Goal: Transaction & Acquisition: Subscribe to service/newsletter

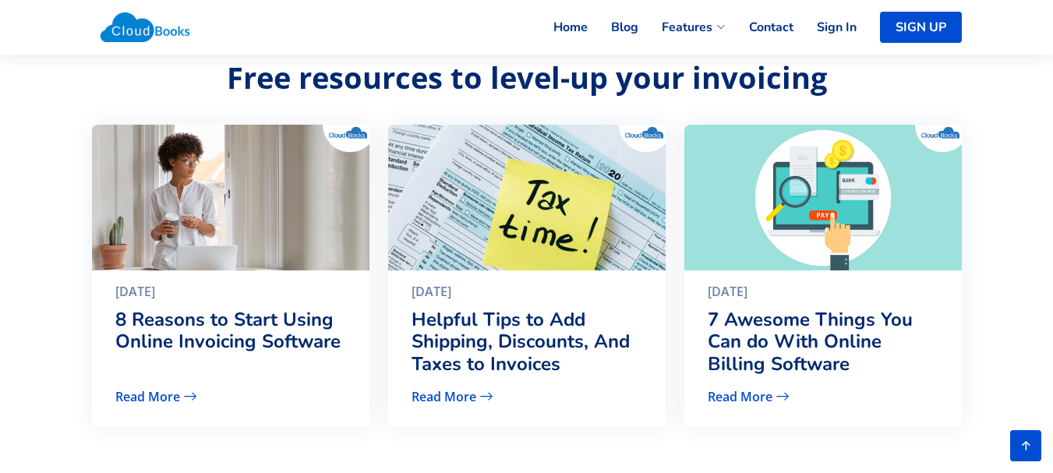
scroll to position [3197, 0]
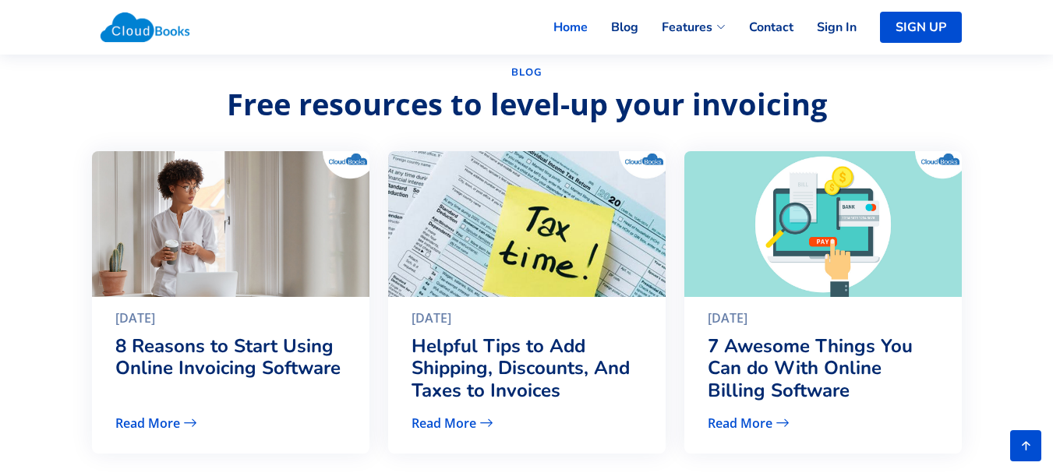
click at [569, 22] on link "Home" at bounding box center [559, 27] width 58 height 34
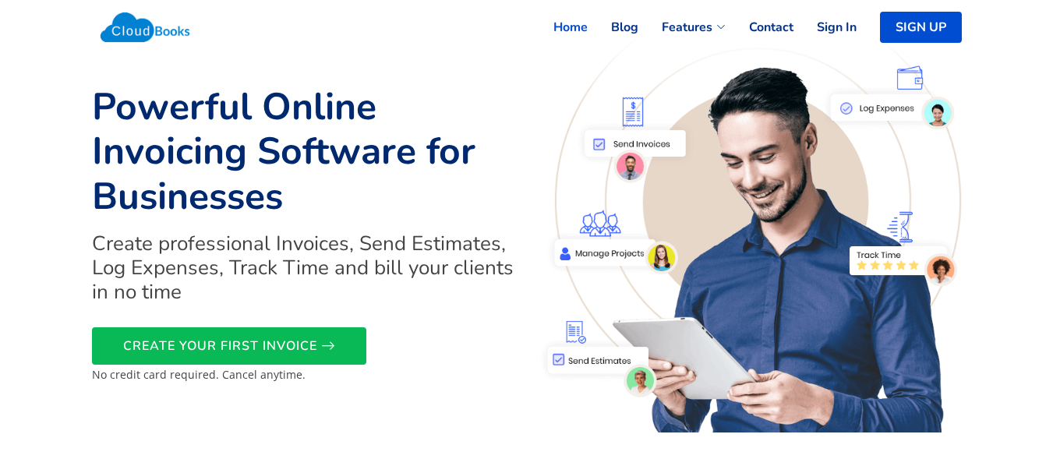
scroll to position [0, 0]
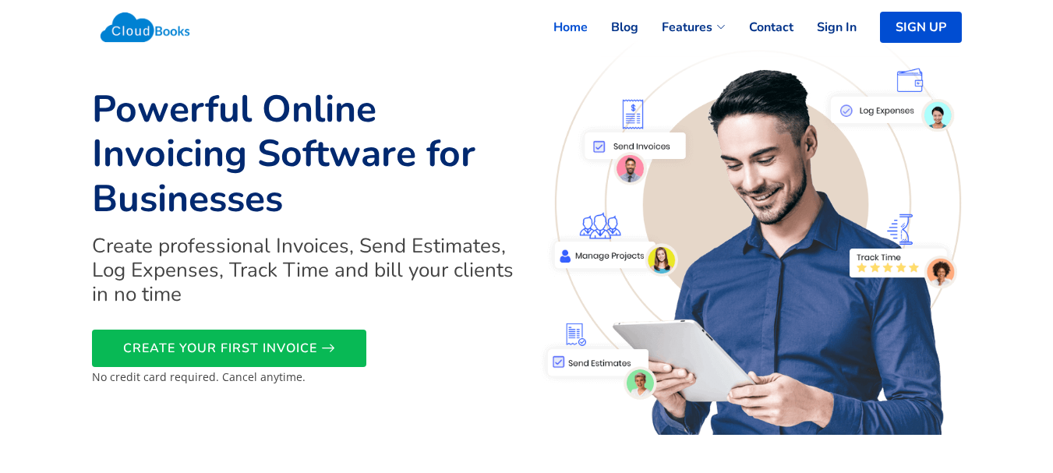
click at [567, 30] on link "Home" at bounding box center [559, 27] width 58 height 34
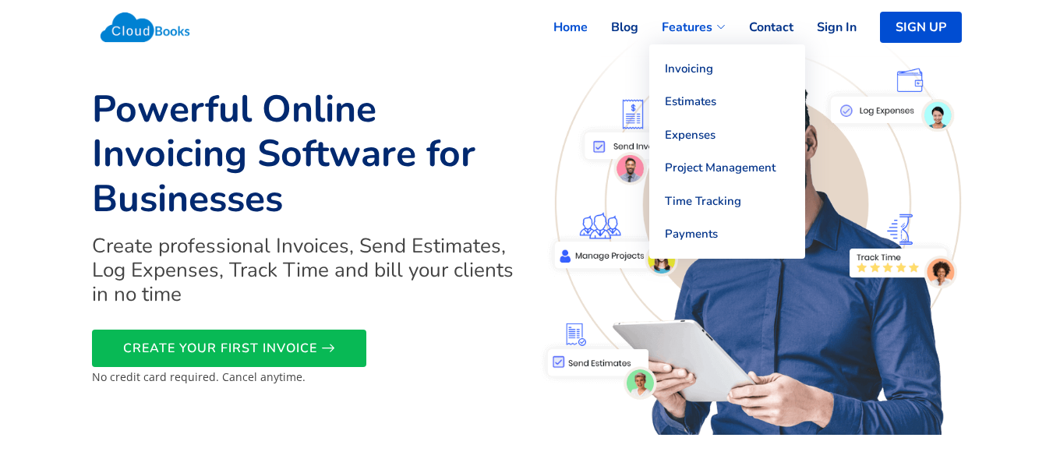
click at [719, 27] on icon at bounding box center [721, 27] width 9 height 9
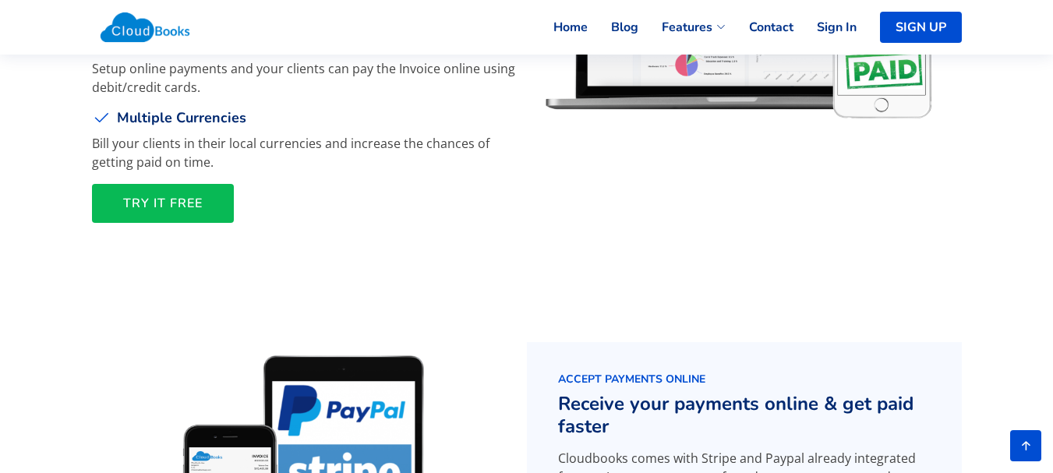
scroll to position [1949, 0]
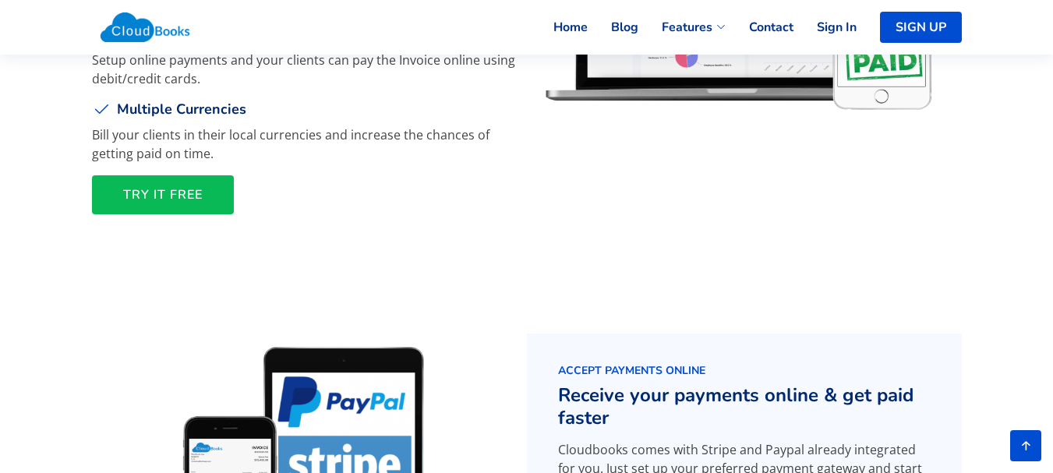
click at [154, 195] on span "TRY IT FREE" at bounding box center [163, 195] width 80 height 0
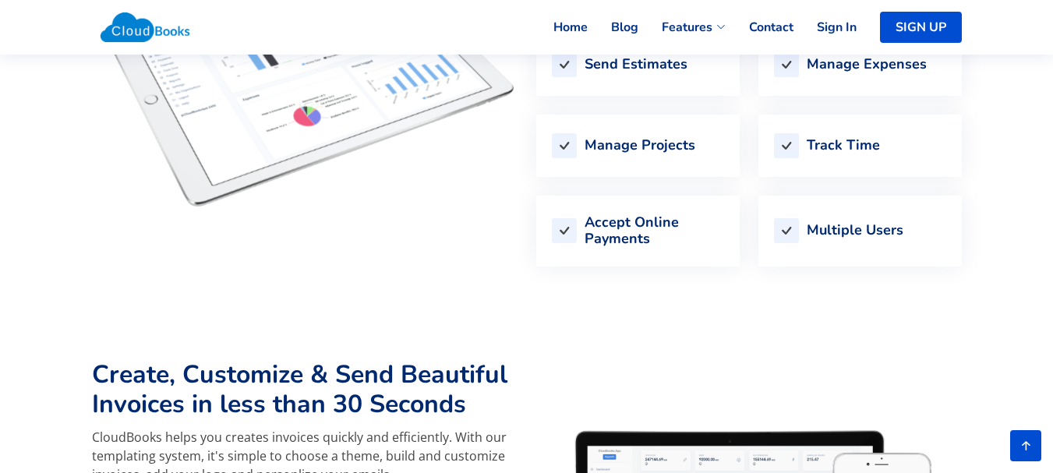
scroll to position [1715, 0]
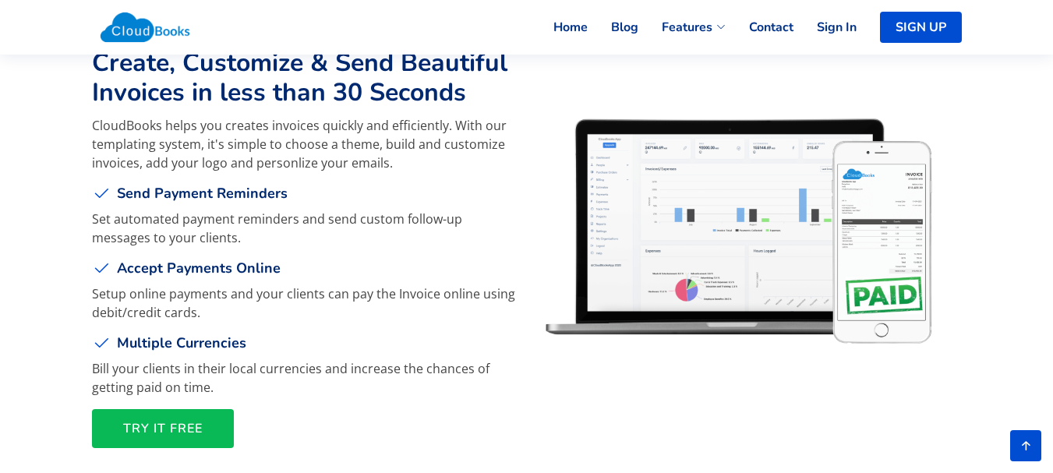
click at [156, 429] on span "TRY IT FREE" at bounding box center [163, 429] width 80 height 0
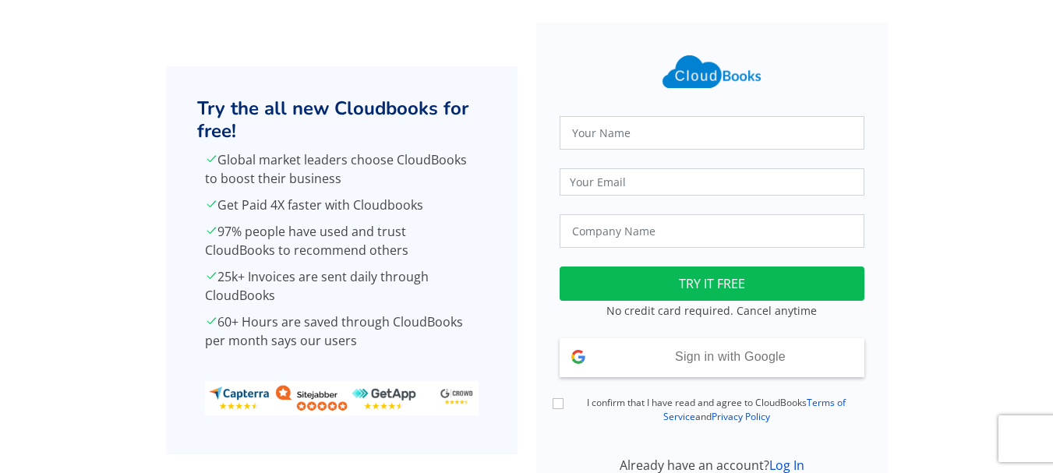
scroll to position [78, 0]
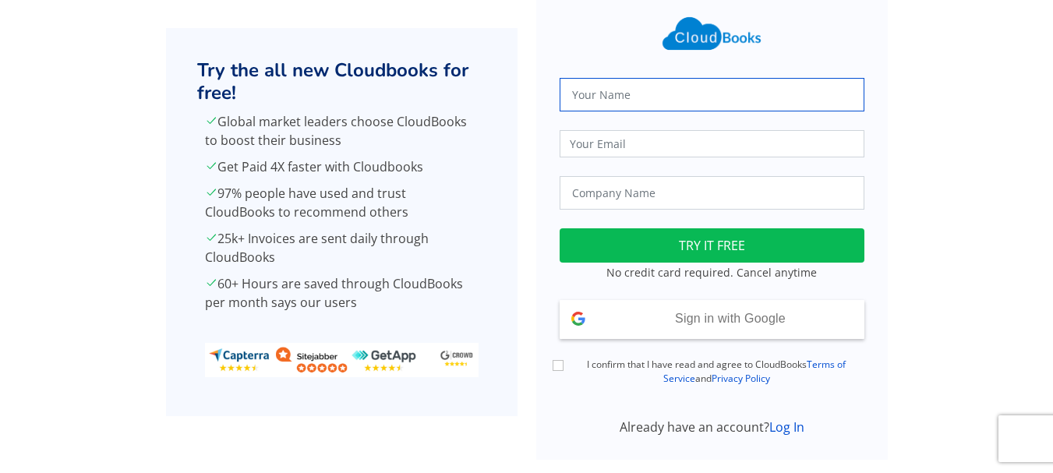
click at [710, 86] on input "text" at bounding box center [712, 95] width 305 height 34
type input "[PERSON_NAME]"
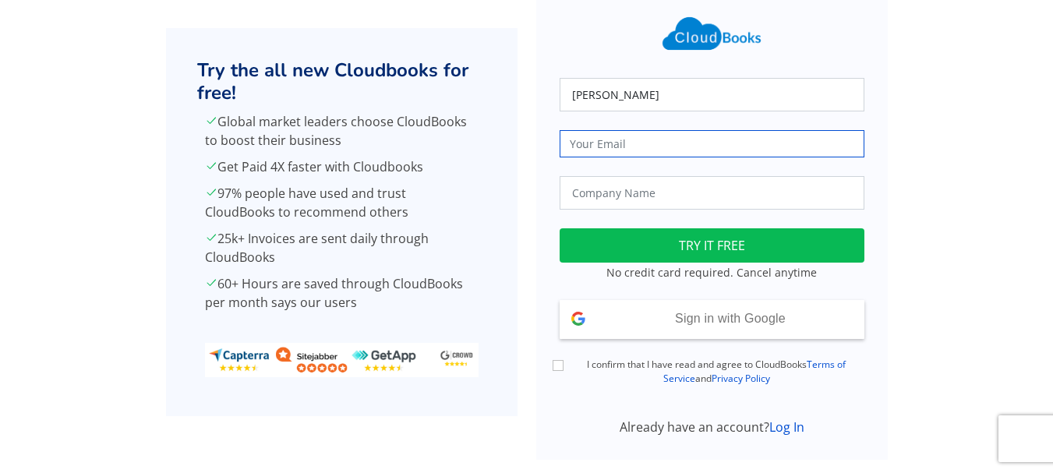
click at [692, 136] on input "email" at bounding box center [712, 143] width 305 height 27
type input "R"
type input "malireddirk@gmail.com"
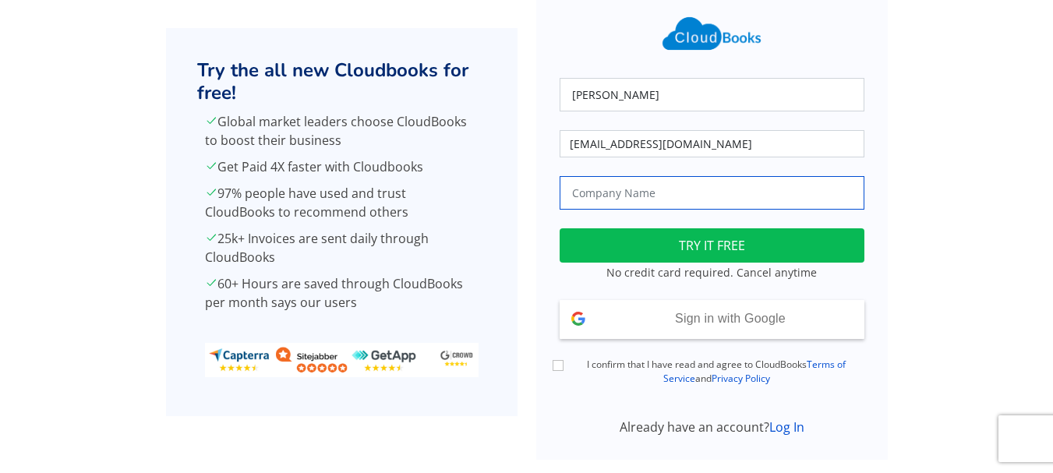
click at [624, 200] on input "text" at bounding box center [712, 193] width 305 height 34
type input "DHIVYAM"
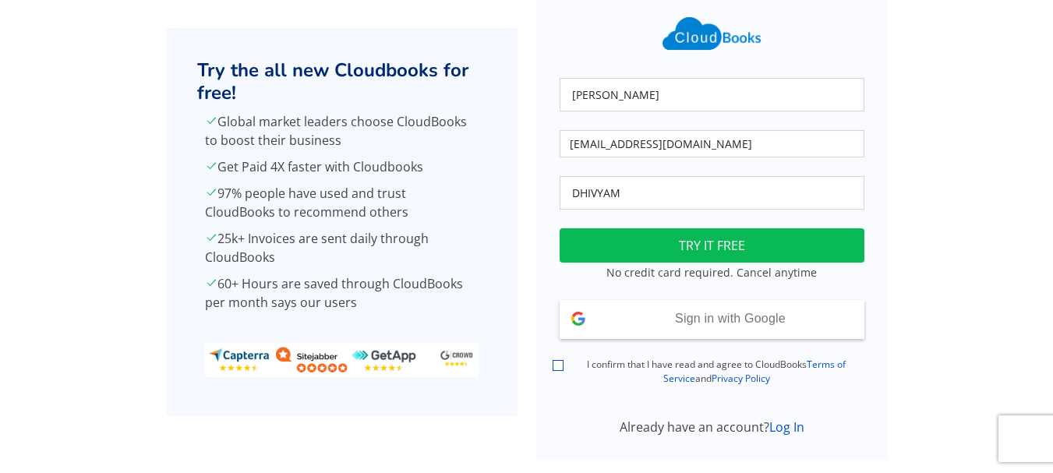
click at [557, 369] on input "I confirm that I have read and agree to CloudBooks Terms of Service and Privacy…" at bounding box center [558, 365] width 11 height 11
checkbox input "true"
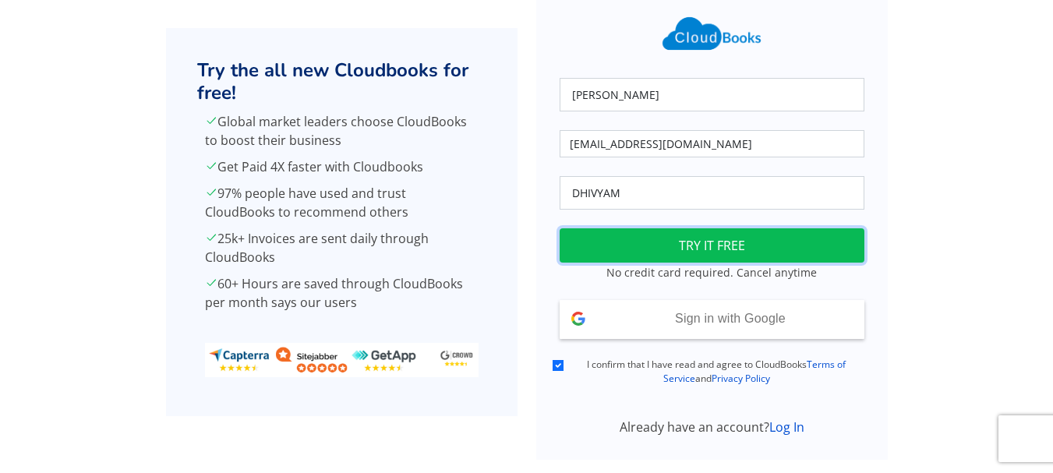
click at [718, 249] on button "TRY IT FREE" at bounding box center [712, 245] width 305 height 34
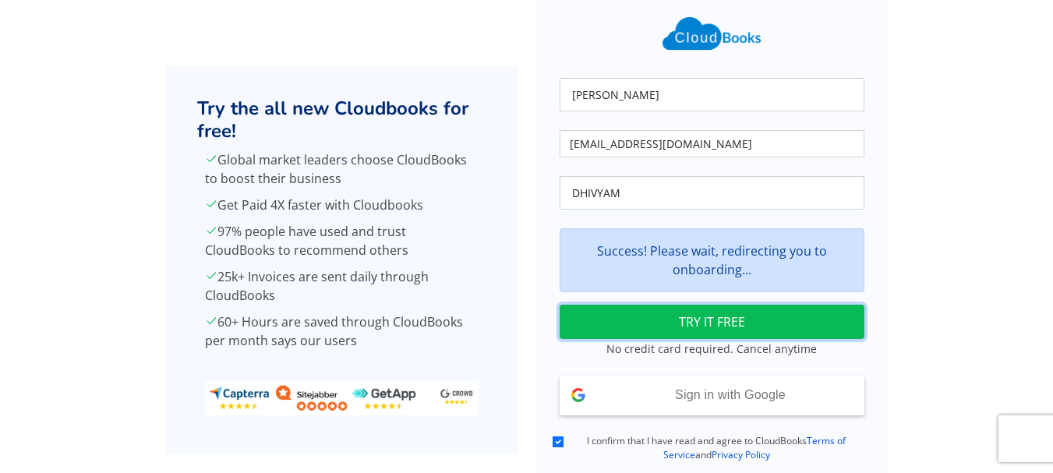
click at [688, 322] on button "TRY IT FREE" at bounding box center [712, 322] width 305 height 34
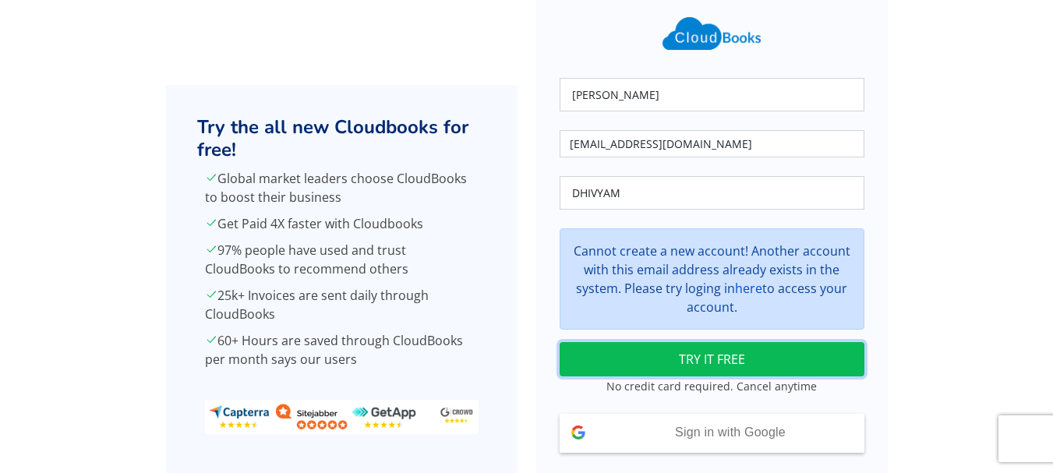
click at [687, 358] on button "TRY IT FREE" at bounding box center [712, 359] width 305 height 34
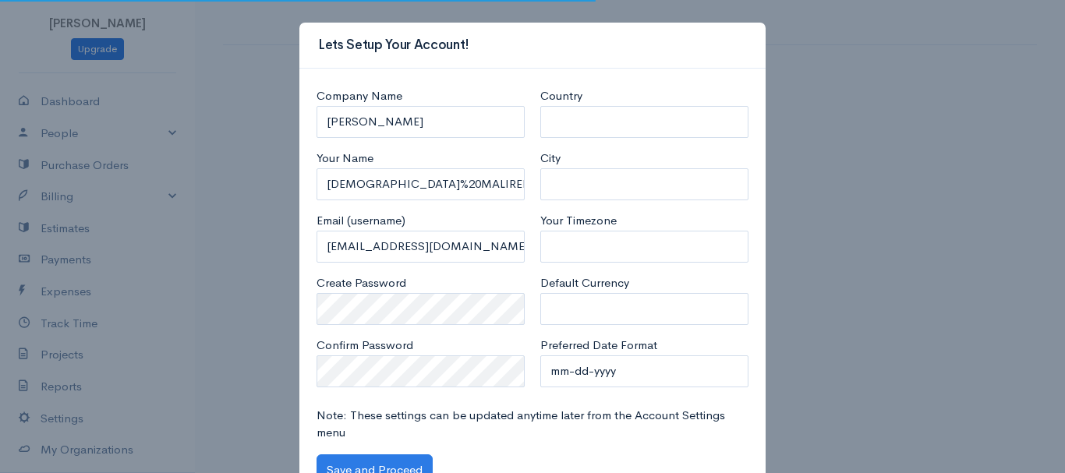
select select "India"
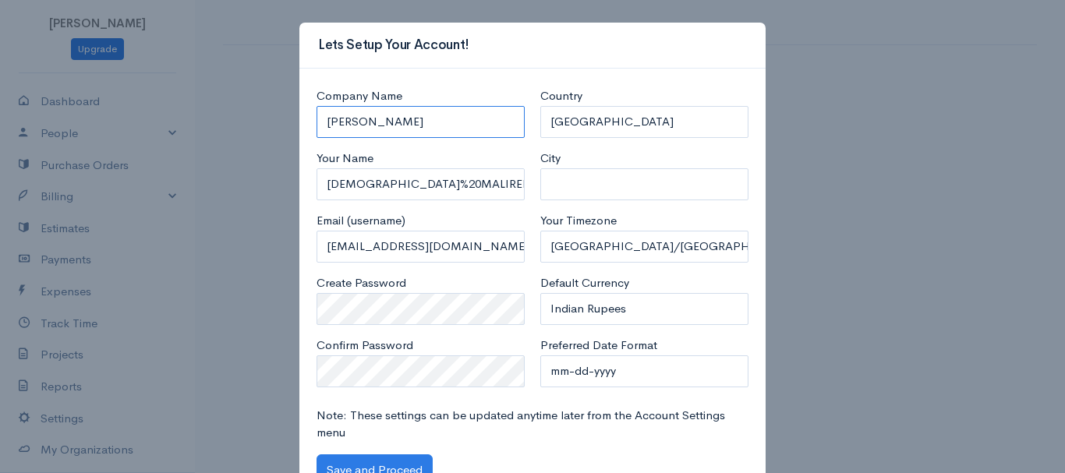
click at [482, 115] on input "RAMAKRISHNA MALIREDDI" at bounding box center [421, 122] width 208 height 32
type input "R"
type input "DHIVYAM"
click at [589, 182] on input "City" at bounding box center [644, 184] width 208 height 32
type input "Kakinada"
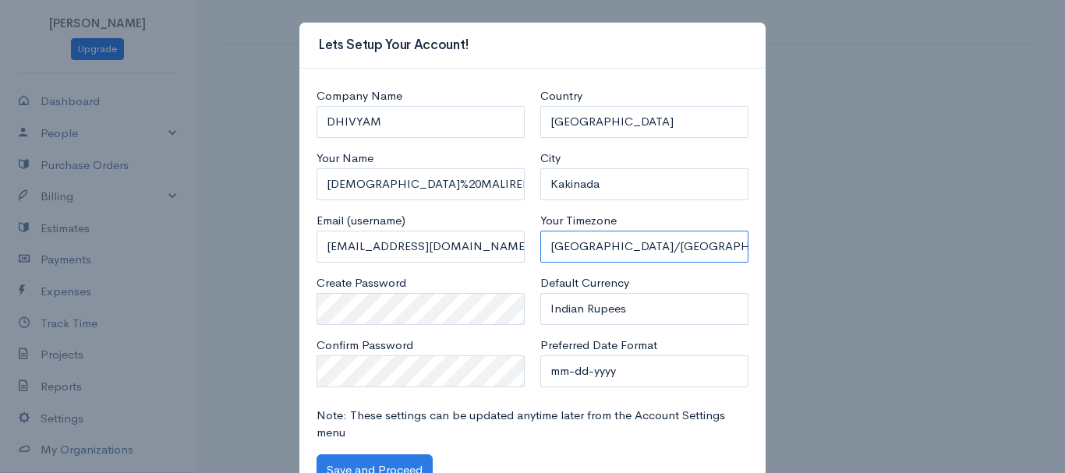
click at [589, 253] on select "Africa/Abidjan Africa/Accra Africa/Addis_Ababa Africa/Algiers Africa/Asmara Afr…" at bounding box center [644, 247] width 208 height 32
click at [828, 251] on div "Lets Setup Your Account! Company Name DHIVYAM Your Name RAMAKRISHNA%20MALIREDDI…" at bounding box center [532, 236] width 1065 height 473
click at [582, 249] on select "Africa/Abidjan Africa/Accra Africa/Addis_Ababa Africa/Algiers Africa/Asmara Afr…" at bounding box center [644, 247] width 208 height 32
click at [614, 247] on select "Africa/Abidjan Africa/Accra Africa/Addis_Ababa Africa/Algiers Africa/Asmara Afr…" at bounding box center [644, 247] width 208 height 32
click at [540, 231] on select "Africa/Abidjan Africa/Accra Africa/Addis_Ababa Africa/Algiers Africa/Asmara Afr…" at bounding box center [644, 247] width 208 height 32
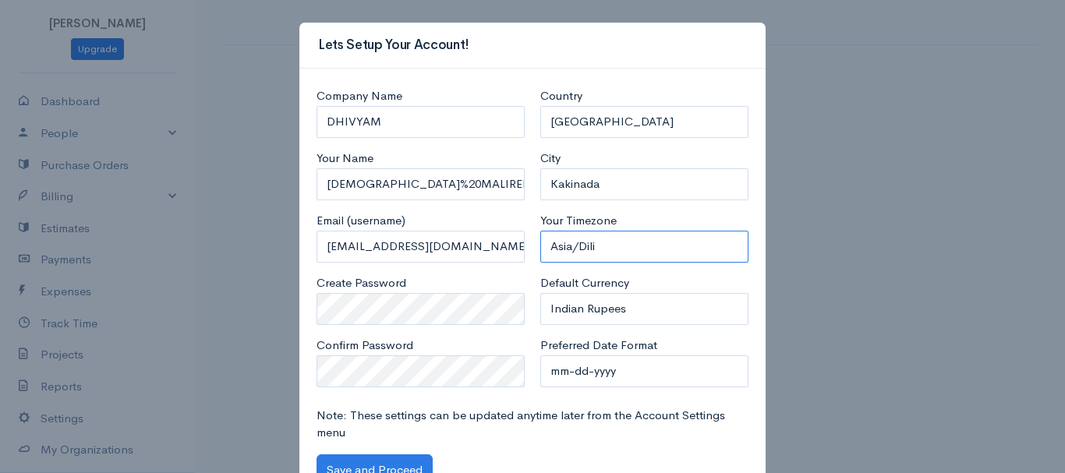
click at [571, 250] on select "Africa/Abidjan Africa/Accra Africa/Addis_Ababa Africa/Algiers Africa/Asmara Afr…" at bounding box center [644, 247] width 208 height 32
select select "248"
click at [540, 231] on select "Africa/Abidjan Africa/Accra Africa/Addis_Ababa Africa/Algiers Africa/Asmara Afr…" at bounding box center [644, 247] width 208 height 32
click at [568, 373] on select "mm-dd-yyyy mm/dd/yyyy dd-mm-yyyy dd/mm/yyyy yyyy-mm-dd yyyy/mm/dd" at bounding box center [644, 372] width 208 height 32
click at [557, 380] on select "mm-dd-yyyy mm/dd/yyyy dd-mm-yyyy dd/mm/yyyy yyyy-mm-dd yyyy/mm/dd" at bounding box center [644, 372] width 208 height 32
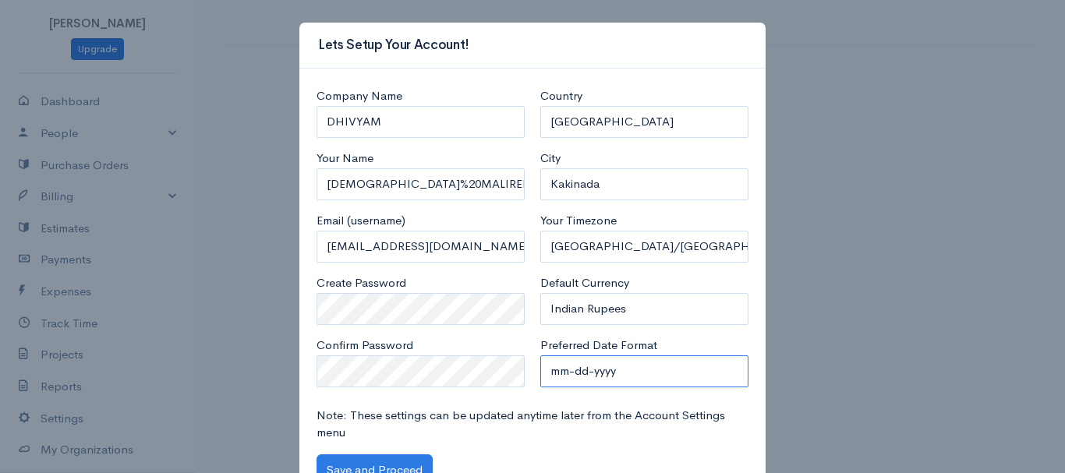
click at [579, 376] on select "mm-dd-yyyy mm/dd/yyyy dd-mm-yyyy dd/mm/yyyy yyyy-mm-dd yyyy/mm/dd" at bounding box center [644, 372] width 208 height 32
select select "dd-mm-yyyy"
click at [540, 356] on select "mm-dd-yyyy mm/dd/yyyy dd-mm-yyyy dd/mm/yyyy yyyy-mm-dd yyyy/mm/dd" at bounding box center [644, 372] width 208 height 32
click at [578, 363] on select "mm-dd-yyyy mm/dd/yyyy dd-mm-yyyy dd/mm/yyyy yyyy-mm-dd yyyy/mm/dd" at bounding box center [644, 372] width 208 height 32
click at [540, 356] on select "mm-dd-yyyy mm/dd/yyyy dd-mm-yyyy dd/mm/yyyy yyyy-mm-dd yyyy/mm/dd" at bounding box center [644, 372] width 208 height 32
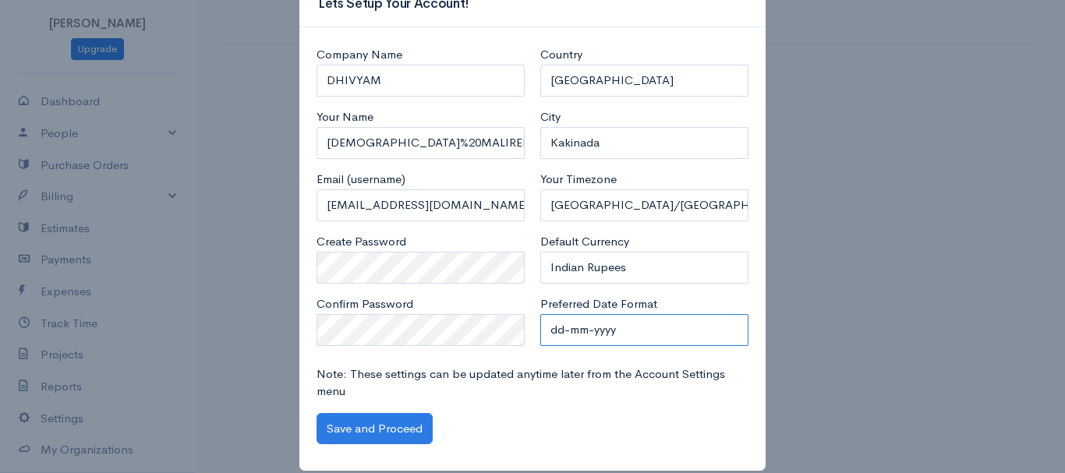
scroll to position [62, 0]
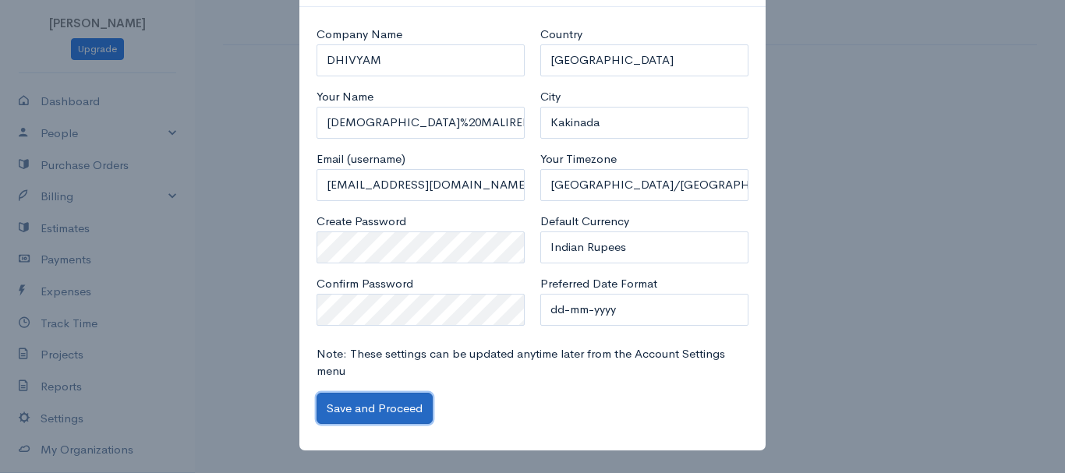
click at [367, 401] on button "Save and Proceed" at bounding box center [375, 409] width 116 height 32
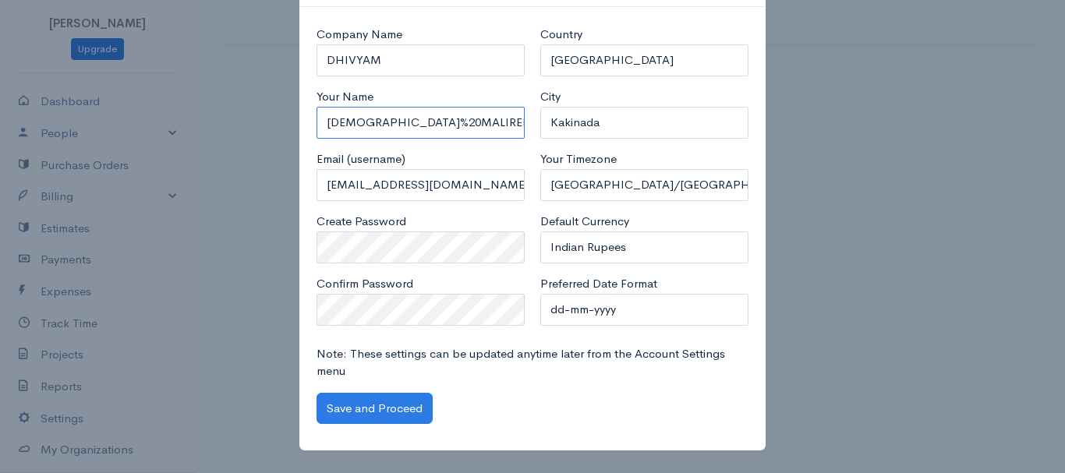
click at [409, 121] on input "RAMAKRISHNA%20MALIREDDI" at bounding box center [421, 123] width 208 height 32
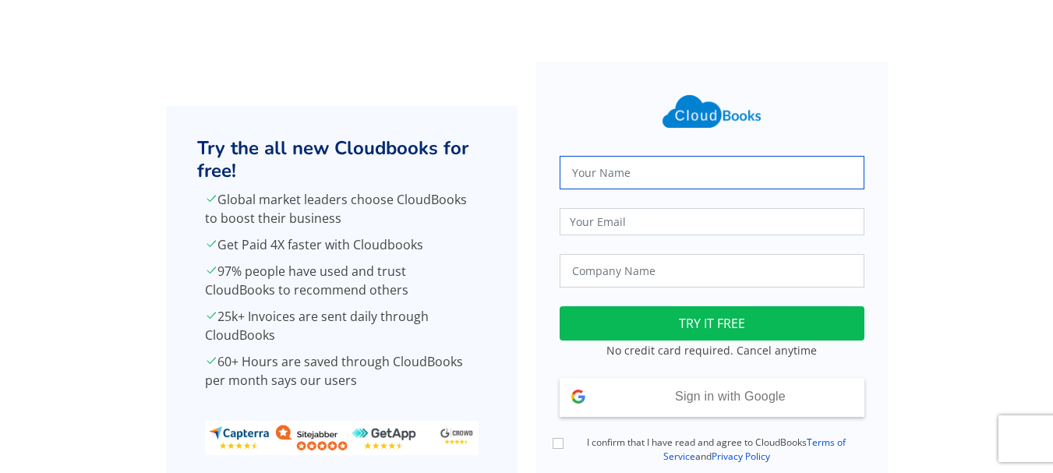
click at [619, 168] on input "text" at bounding box center [712, 173] width 305 height 34
click at [683, 171] on input "RAMAKRISHNA MALITEDDI" at bounding box center [712, 173] width 305 height 34
type input "[PERSON_NAME]"
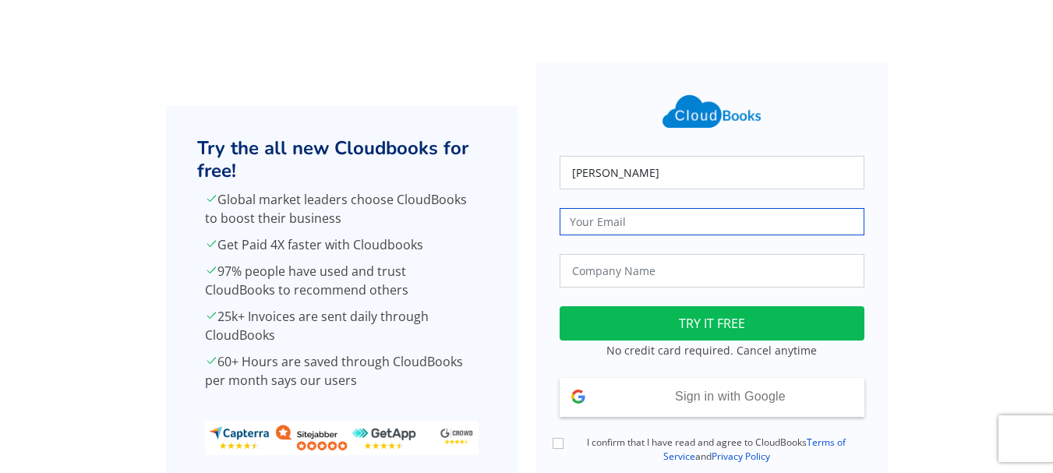
click at [593, 218] on input "email" at bounding box center [712, 221] width 305 height 27
type input "[EMAIL_ADDRESS][DOMAIN_NAME]"
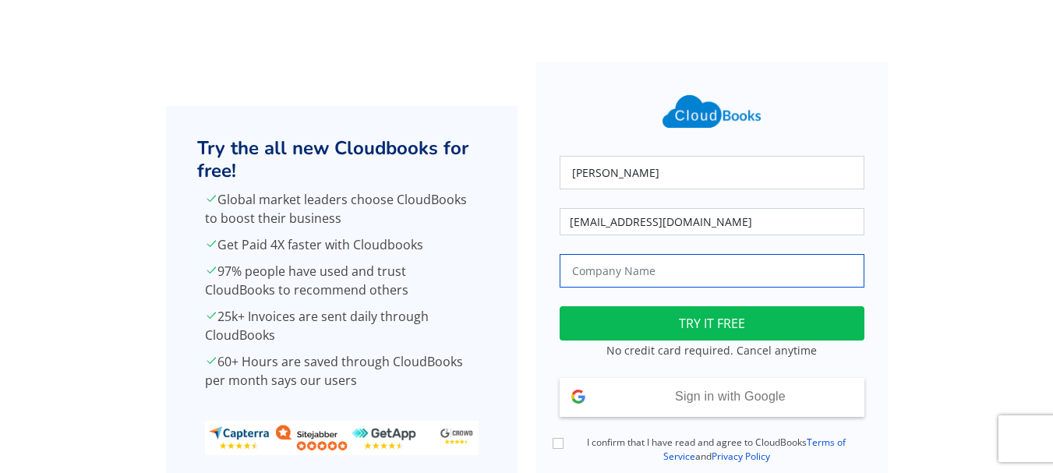
click at [606, 276] on input "text" at bounding box center [712, 271] width 305 height 34
click at [546, 345] on form "RAMAKRISHNA MALIREDDI rk_malireddi@yahoo.co.in D Loading TRY IT FREE No credit …" at bounding box center [712, 300] width 352 height 476
click at [585, 274] on input "D" at bounding box center [712, 271] width 305 height 34
type input "D"
type input "DHIVYAM"
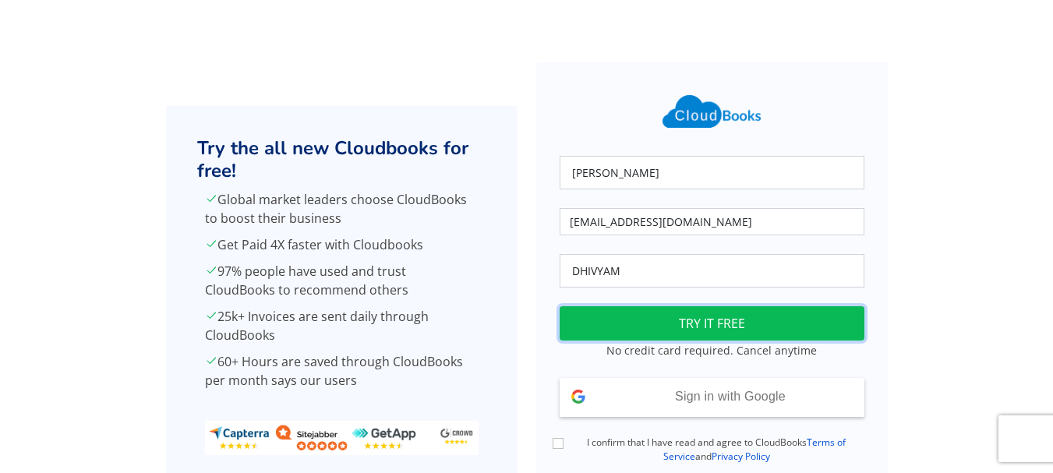
click at [649, 324] on button "TRY IT FREE" at bounding box center [712, 323] width 305 height 34
click at [656, 327] on button "TRY IT FREE" at bounding box center [712, 323] width 305 height 34
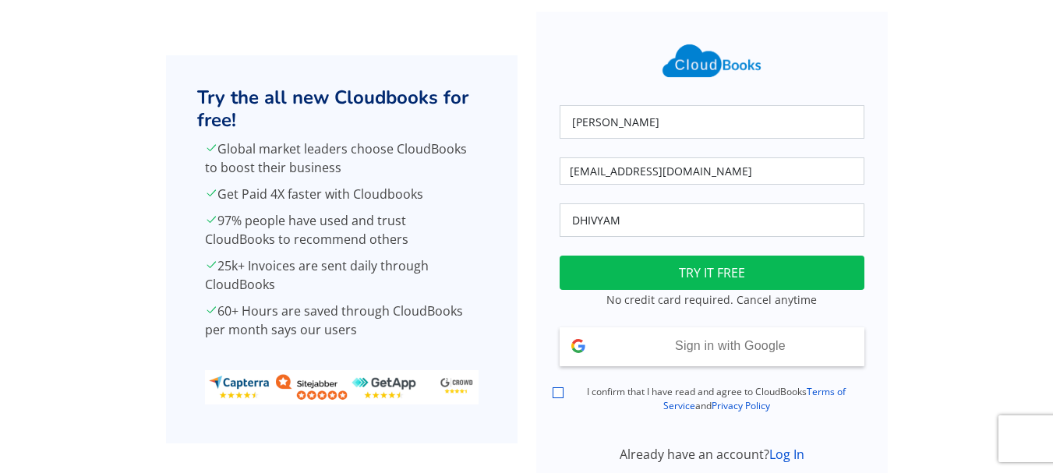
scroll to position [78, 0]
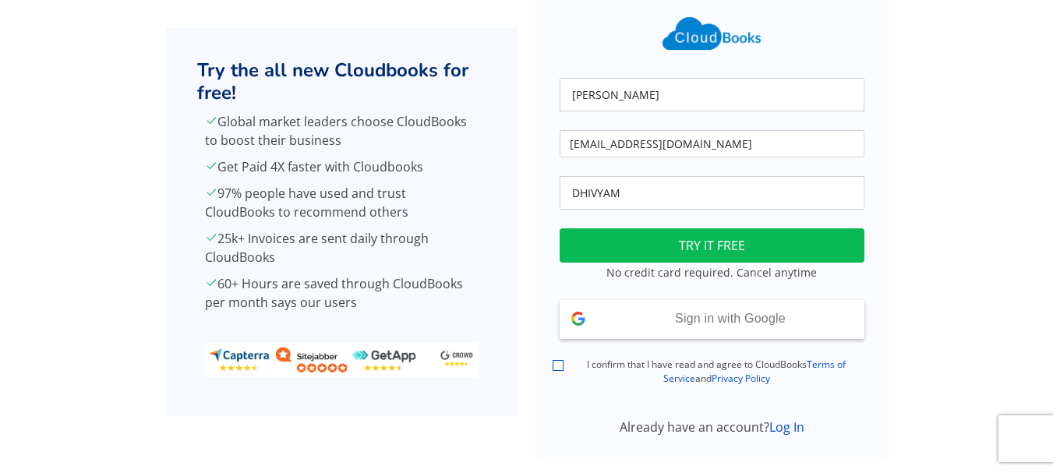
click at [561, 364] on input "I confirm that I have read and agree to CloudBooks Terms of Service and Privacy…" at bounding box center [558, 365] width 11 height 11
checkbox input "true"
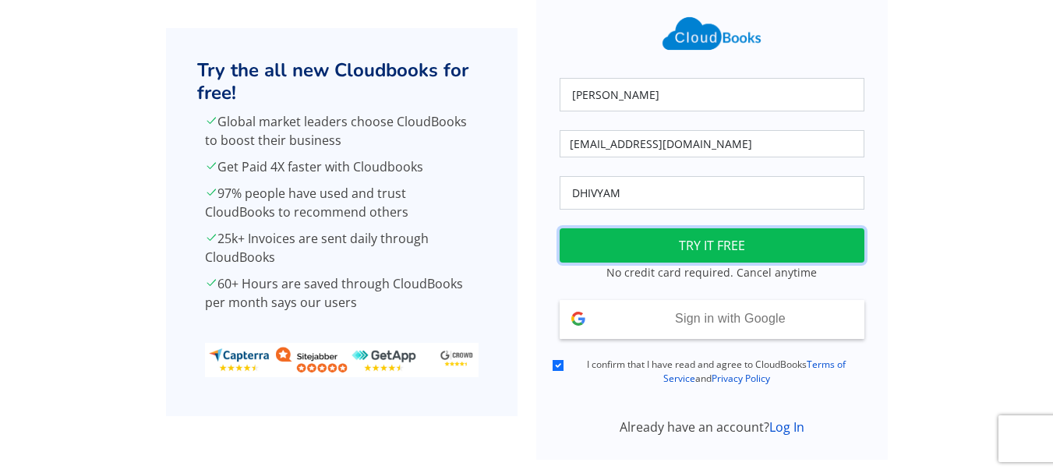
click at [685, 242] on button "TRY IT FREE" at bounding box center [712, 245] width 305 height 34
